Goal: Task Accomplishment & Management: Use online tool/utility

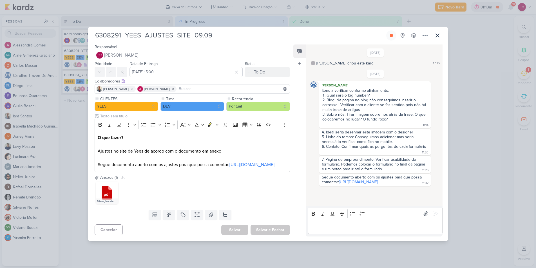
click at [389, 216] on div "Bold Italic Underline Strikethrough Bulleted List Numbered List" at bounding box center [375, 213] width 132 height 11
click at [391, 34] on icon at bounding box center [391, 35] width 3 height 3
click at [405, 70] on div "5/9/25 Caroline Traven De Andrade Itens a verificar conforme alinhamento: Qual …" at bounding box center [375, 128] width 131 height 117
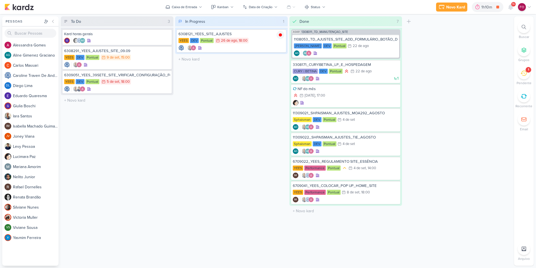
click at [265, 79] on div "In Progress 1 Mover Para Esquerda Mover Para Direita [GEOGRAPHIC_DATA] 6308121_…" at bounding box center [231, 141] width 113 height 250
click at [261, 44] on div "YEES DEV Pontual 26/8 [DATE] 18:00" at bounding box center [232, 41] width 106 height 6
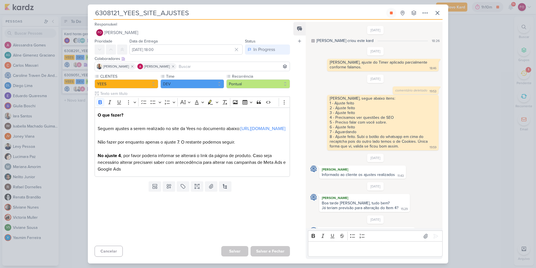
scroll to position [399, 0]
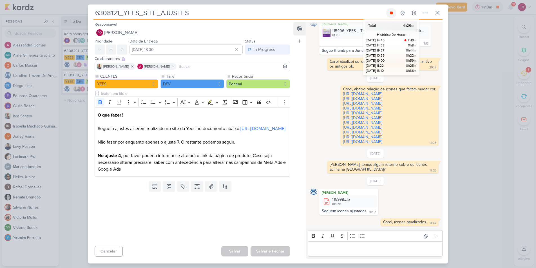
click at [391, 12] on icon at bounding box center [391, 13] width 3 height 3
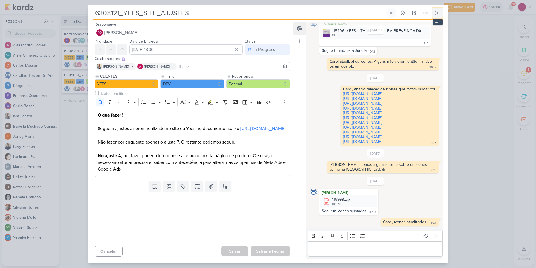
click at [438, 14] on icon at bounding box center [437, 13] width 7 height 7
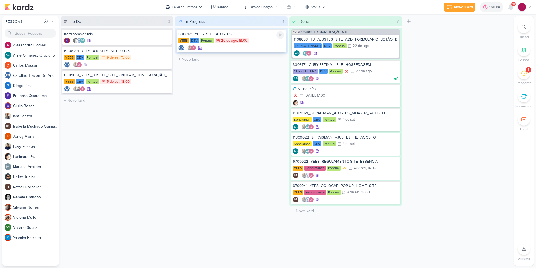
click at [253, 37] on div "6308121_YEES_SITE_AJUSTES [GEOGRAPHIC_DATA] DEV Pontual 26/8 [DATE] 18:00" at bounding box center [231, 40] width 109 height 23
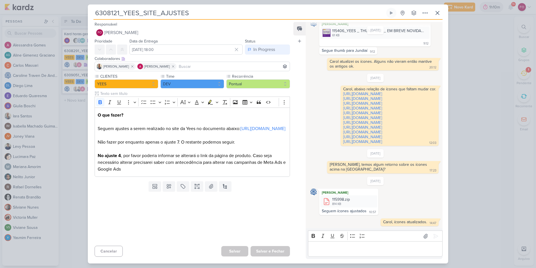
drag, startPoint x: 72, startPoint y: 127, endPoint x: 80, endPoint y: 122, distance: 9.1
click at [72, 127] on div "6308121_YEES_SITE_AJUSTES Total 4h26m -- Histórico De Horas -- [DATE] 14:45 1h1…" at bounding box center [268, 134] width 536 height 268
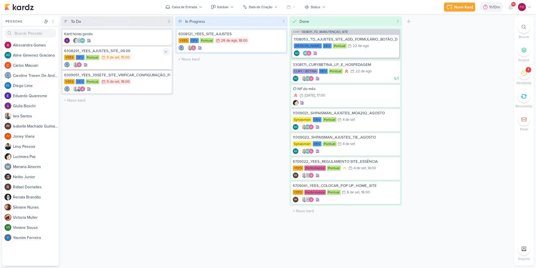
click at [133, 58] on div "YEES DEV Pontual 9/9 [DATE] 15:00" at bounding box center [117, 58] width 106 height 6
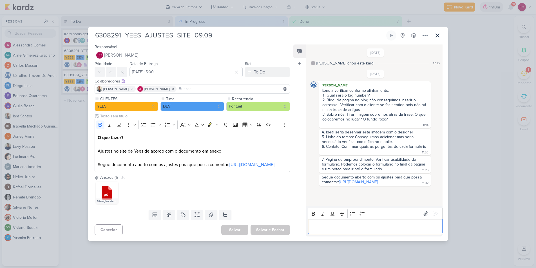
click at [342, 230] on p "Editor editing area: main" at bounding box center [375, 226] width 129 height 7
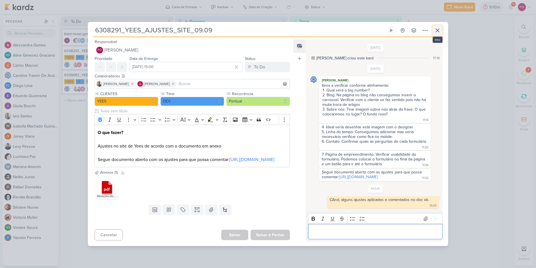
click at [438, 27] on icon at bounding box center [437, 30] width 7 height 7
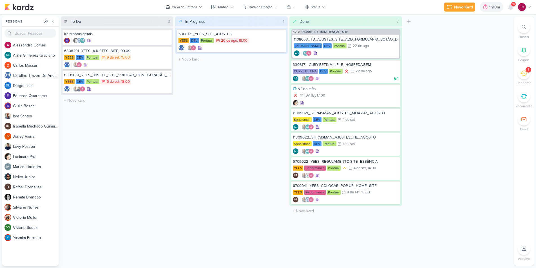
click at [527, 72] on div "1" at bounding box center [529, 70] width 6 height 6
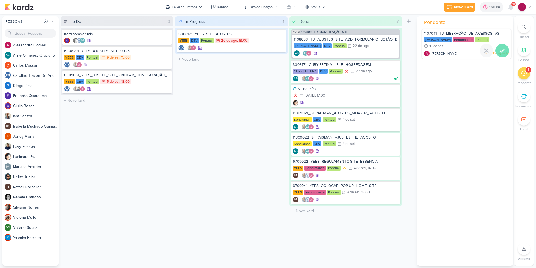
click at [501, 44] on div at bounding box center [503, 51] width 14 height 14
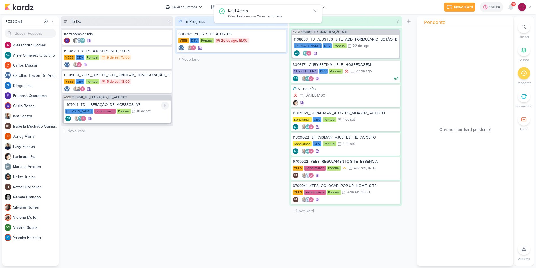
click at [149, 108] on div "1107041_TD_LIBERAÇÃO_DE_ACESSOS_V3 [PERSON_NAME] Performance Pontual 10/9 [DATE…" at bounding box center [117, 111] width 107 height 23
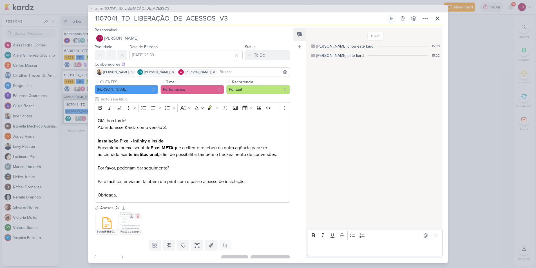
click at [126, 223] on img at bounding box center [130, 223] width 23 height 23
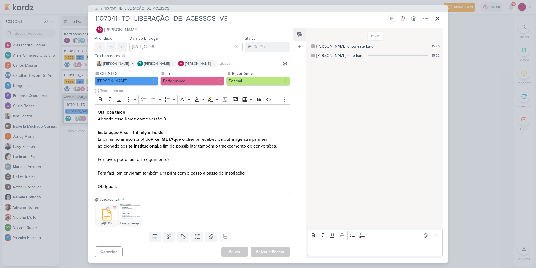
click at [106, 217] on icon at bounding box center [107, 215] width 14 height 14
click at [105, 214] on icon at bounding box center [107, 215] width 14 height 14
click at [109, 207] on icon at bounding box center [108, 208] width 4 height 4
